Goal: Find contact information: Find contact information

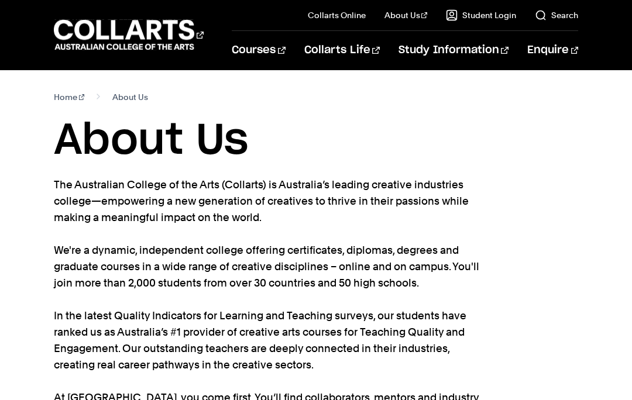
click at [409, 110] on link "Faculty" at bounding box center [424, 109] width 98 height 16
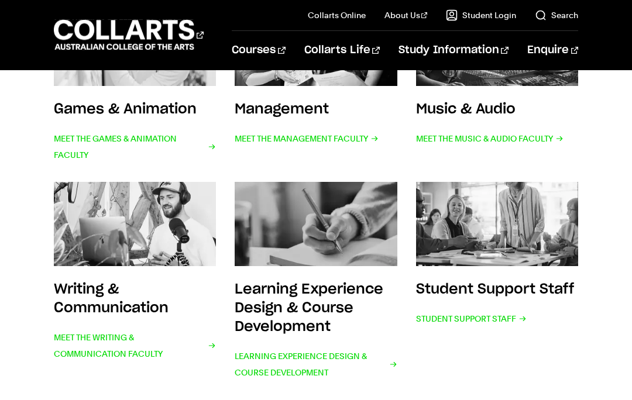
scroll to position [501, 0]
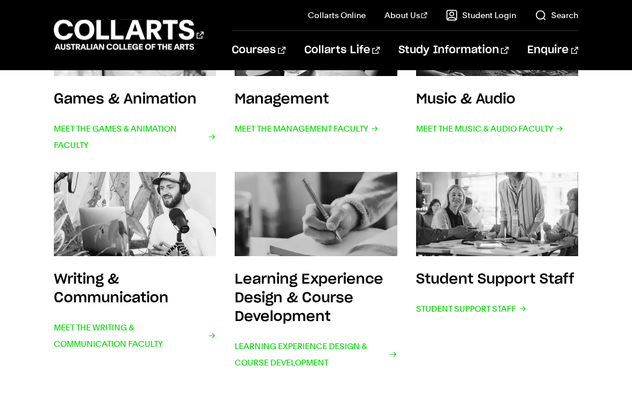
click at [485, 306] on span "Student Support Staff" at bounding box center [471, 309] width 111 height 16
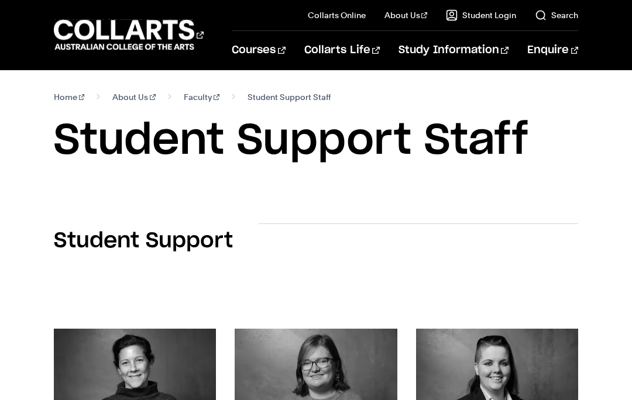
click at [406, 111] on link "Faculty" at bounding box center [424, 109] width 98 height 16
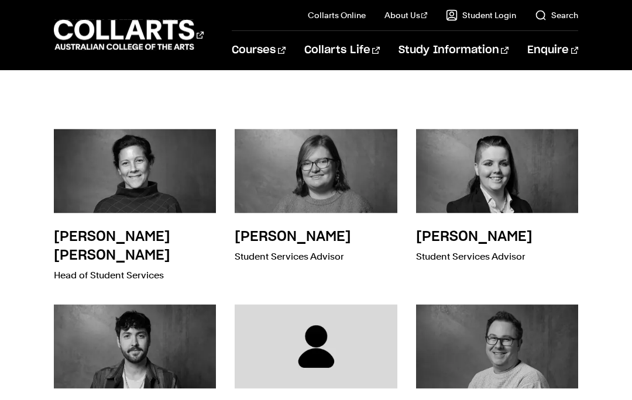
scroll to position [200, 0]
click at [344, 234] on h3 "Madeleine Glenister" at bounding box center [293, 236] width 116 height 14
click at [332, 258] on p "Student Services Advisor" at bounding box center [293, 256] width 116 height 16
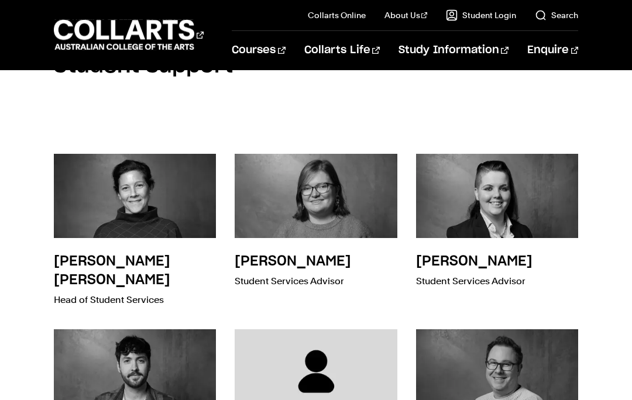
scroll to position [171, 0]
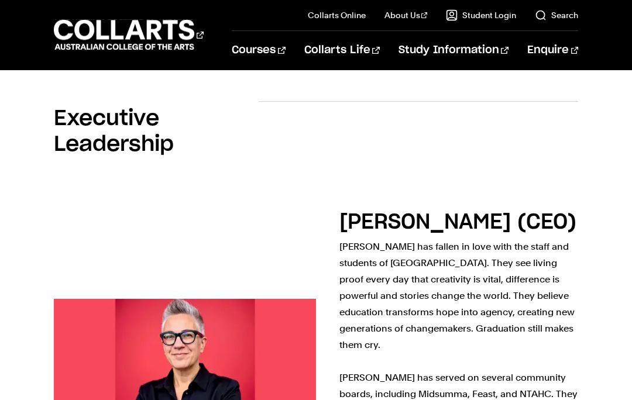
scroll to position [831, 0]
